Goal: Task Accomplishment & Management: Find specific page/section

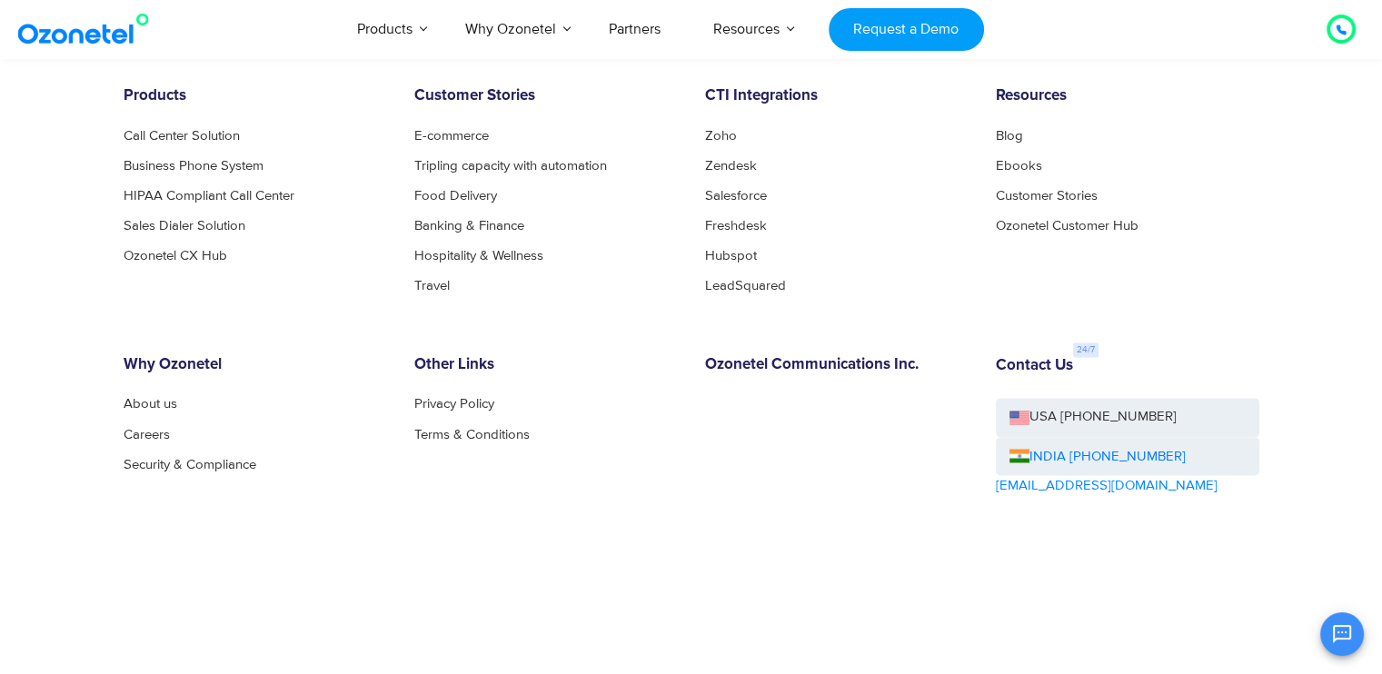
scroll to position [9903, 0]
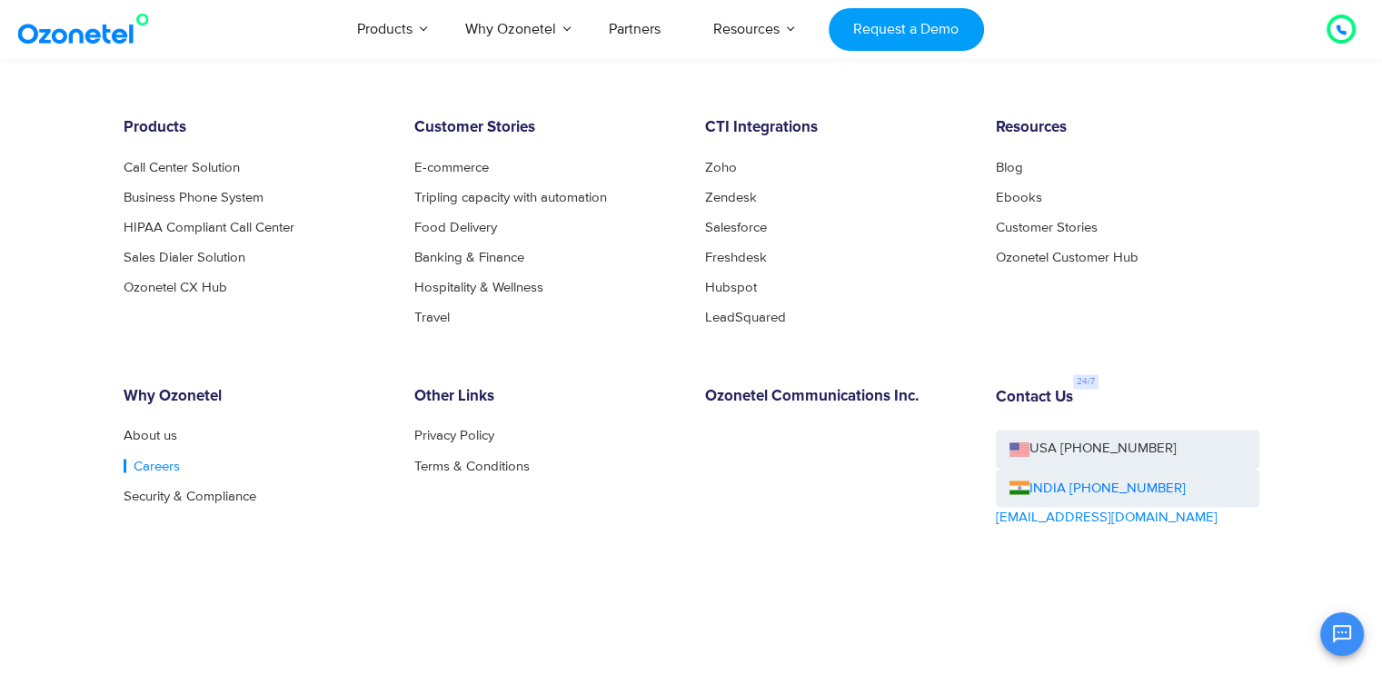
click at [142, 468] on link "Careers" at bounding box center [152, 466] width 56 height 14
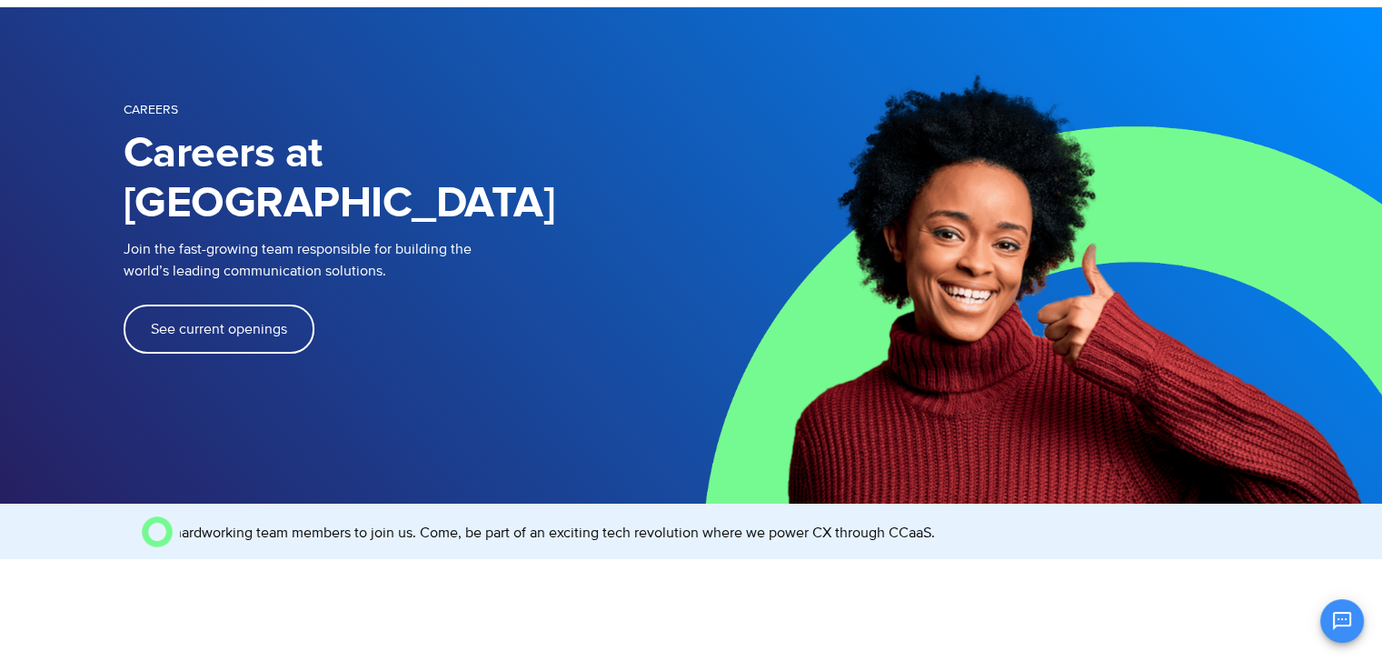
click at [245, 304] on link "See current openings" at bounding box center [219, 328] width 191 height 49
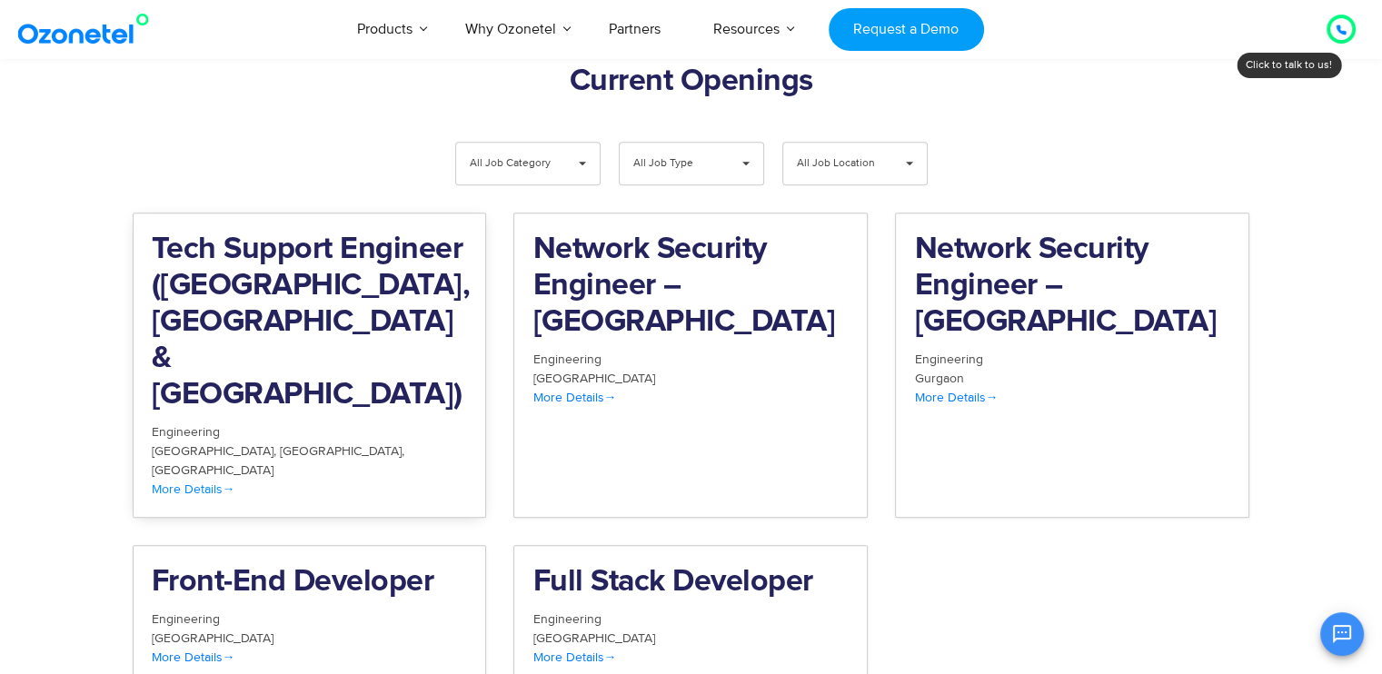
scroll to position [1882, 0]
